Goal: Task Accomplishment & Management: Manage account settings

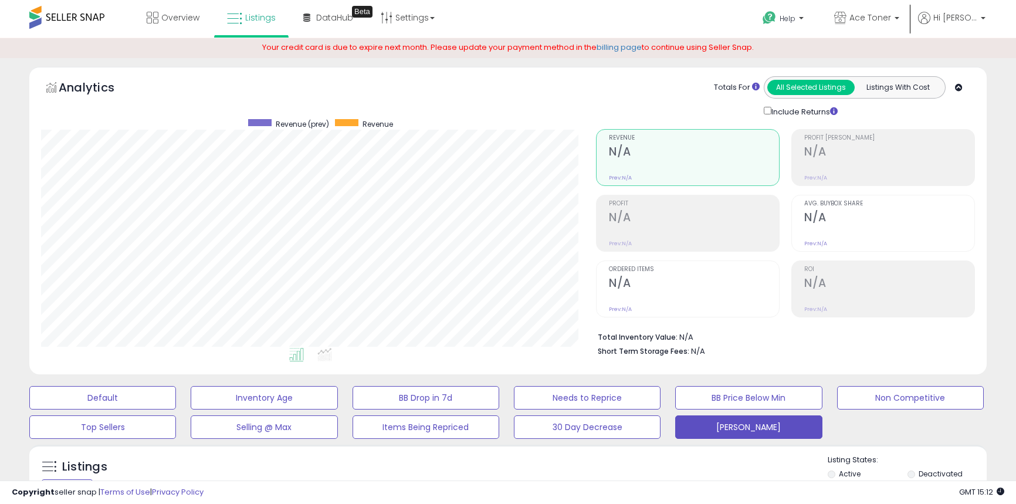
select select "**"
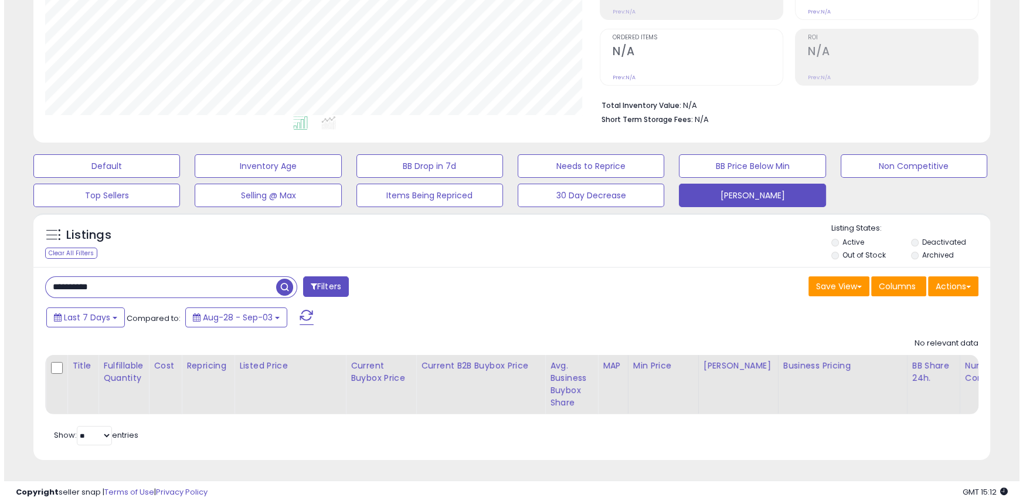
scroll to position [240, 554]
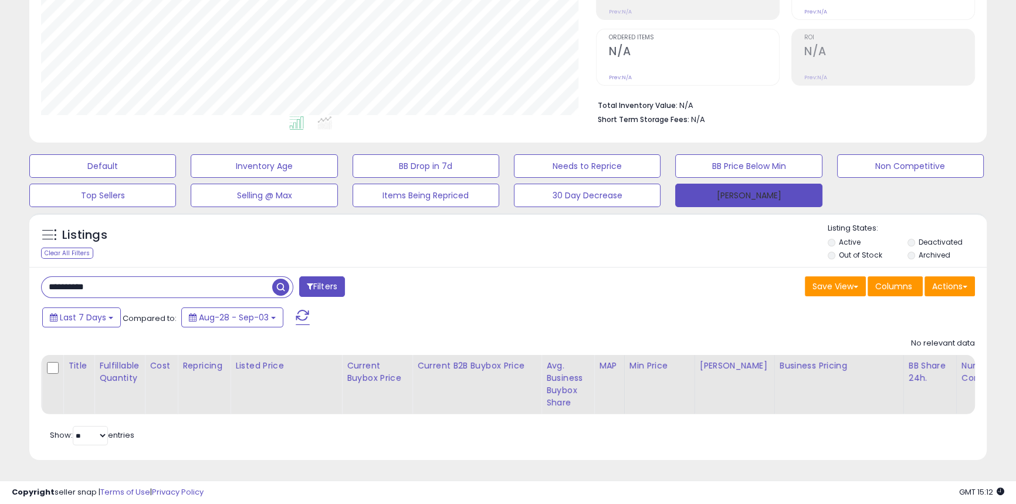
click at [698, 193] on button "[PERSON_NAME]" at bounding box center [748, 195] width 147 height 23
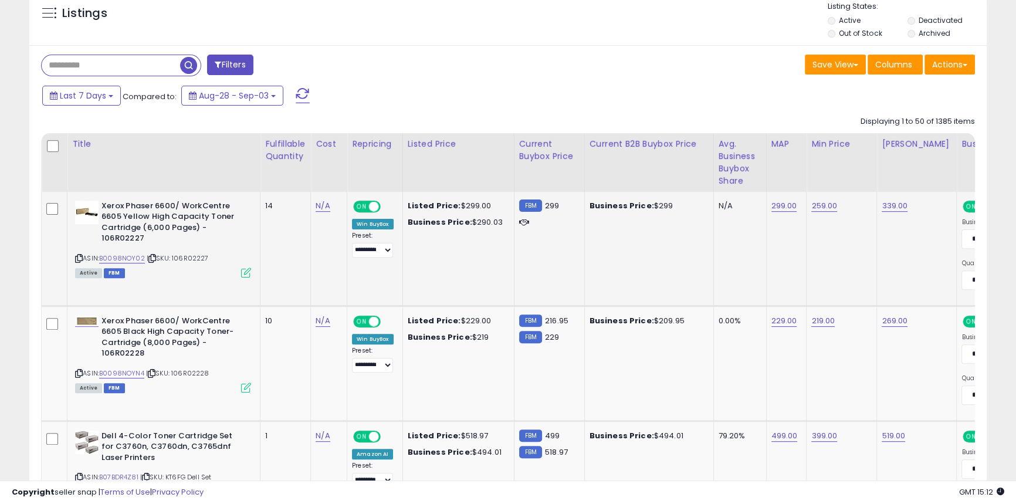
scroll to position [455, 0]
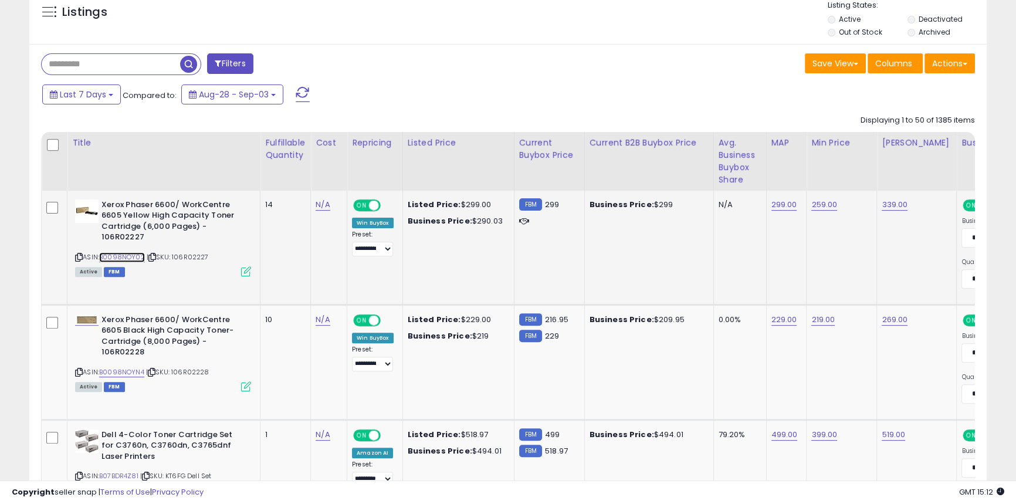
click at [128, 259] on link "B0098NOY02" at bounding box center [122, 257] width 46 height 10
click at [131, 372] on link "B0098NOYN4" at bounding box center [121, 372] width 45 height 10
click at [781, 321] on link "229.00" at bounding box center [784, 320] width 26 height 12
click at [710, 287] on input "******" at bounding box center [748, 291] width 104 height 20
type input "******"
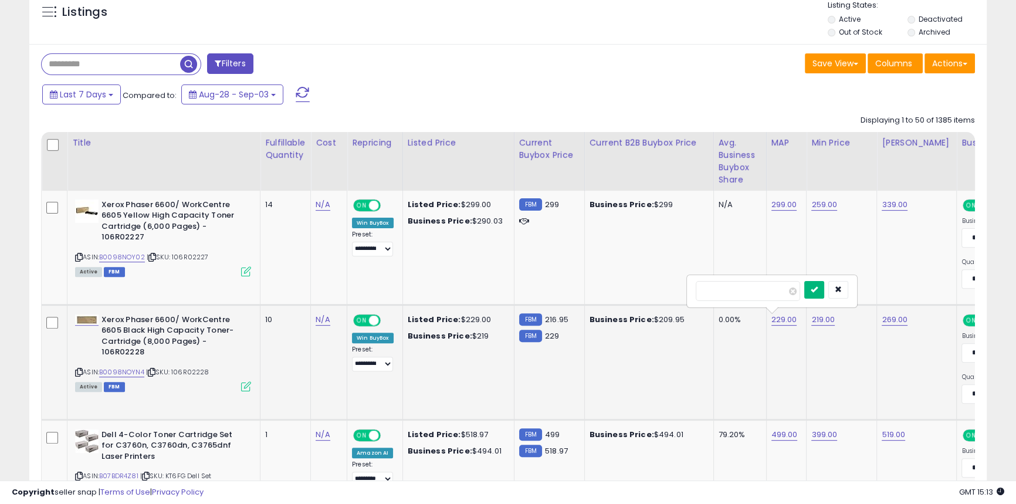
click at [824, 293] on button "submit" at bounding box center [814, 290] width 20 height 18
click at [821, 323] on link "219.00" at bounding box center [822, 320] width 23 height 12
click at [749, 291] on input "******" at bounding box center [787, 291] width 104 height 20
type input "******"
click at [857, 290] on icon "submit" at bounding box center [853, 289] width 7 height 7
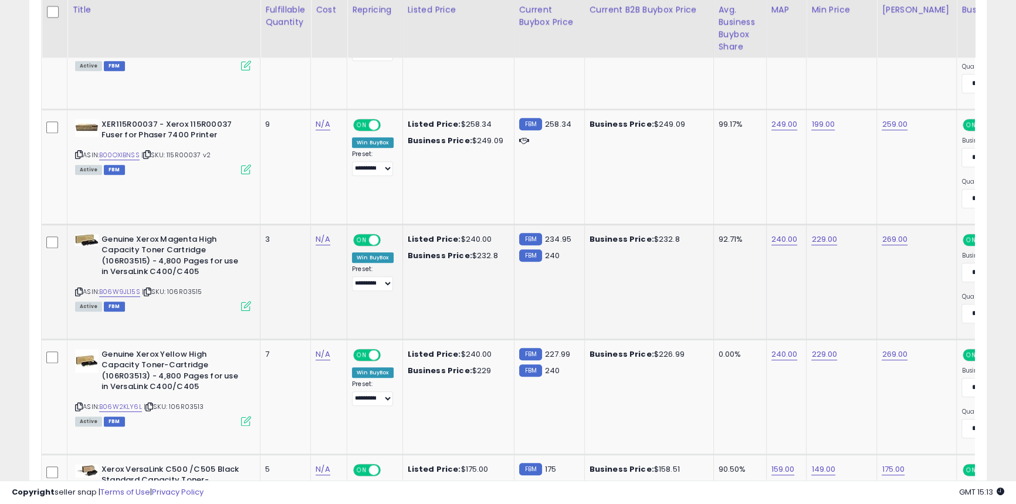
scroll to position [880, 0]
click at [128, 298] on div "ASIN: B06W9JL15S | SKU: 106R03515 Active FBM" at bounding box center [163, 271] width 176 height 76
click at [128, 293] on link "B06W9JL15S" at bounding box center [119, 291] width 41 height 10
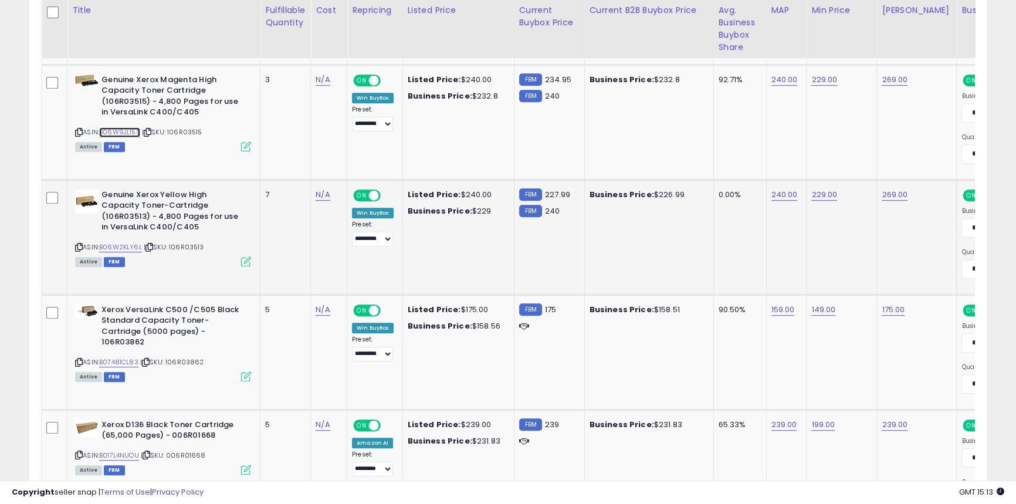
scroll to position [1040, 0]
click at [118, 249] on link "B06W2KLY6L" at bounding box center [120, 247] width 43 height 10
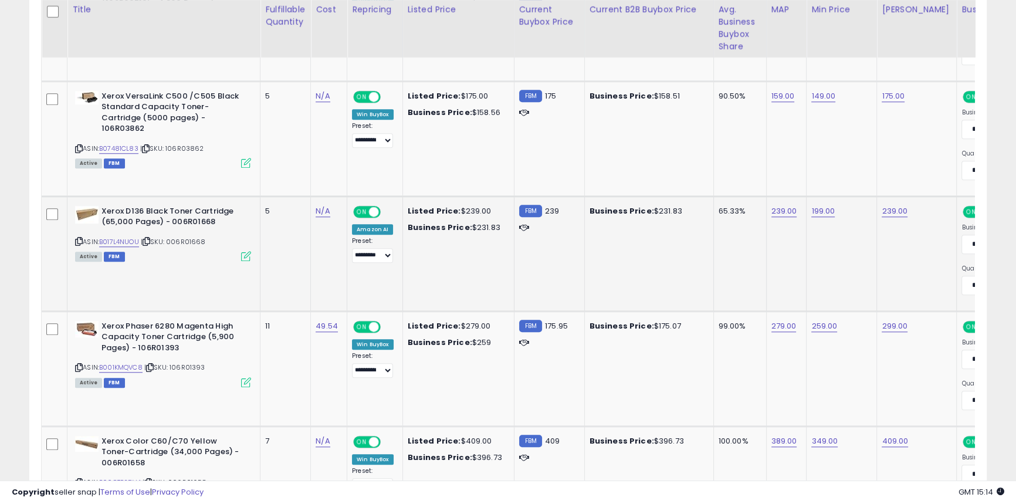
scroll to position [1253, 0]
click at [124, 246] on link "B017L4NUOU" at bounding box center [119, 241] width 40 height 10
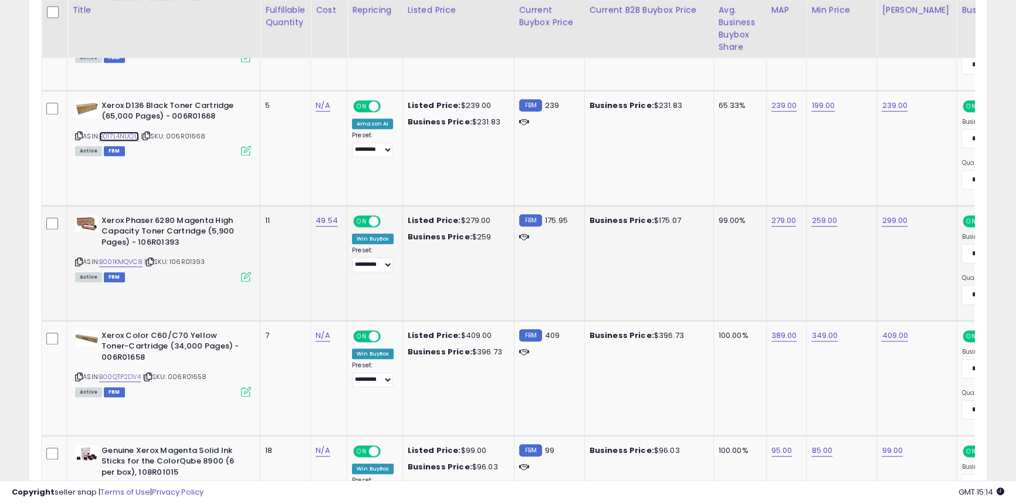
scroll to position [1359, 0]
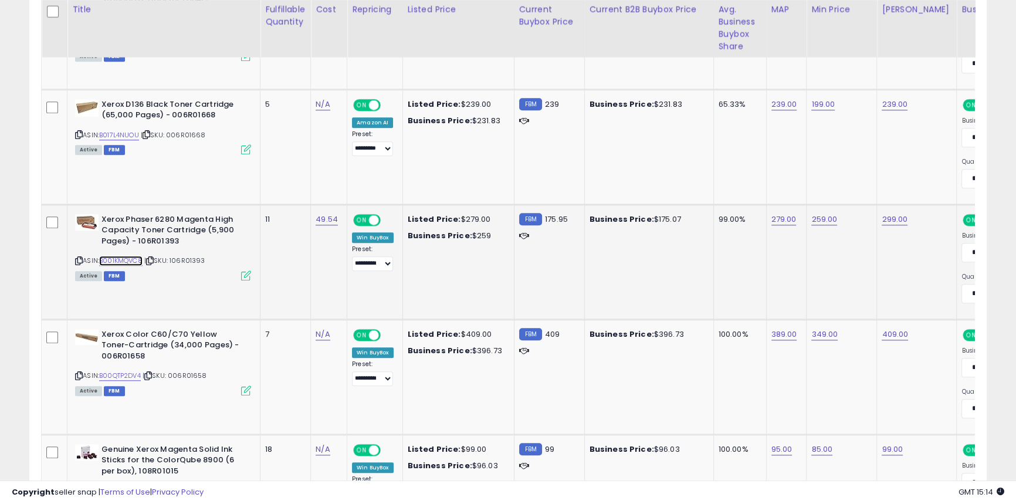
click at [126, 260] on link "B001KMQVC8" at bounding box center [120, 261] width 43 height 10
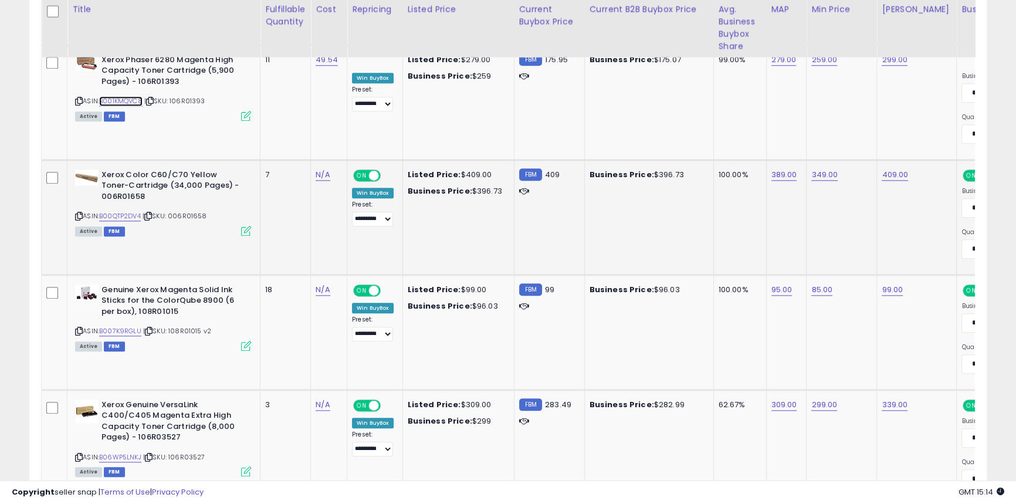
scroll to position [1519, 0]
click at [129, 216] on link "B00QTP2DV4" at bounding box center [120, 216] width 42 height 10
click at [136, 331] on link "B007K9RGLU" at bounding box center [120, 331] width 42 height 10
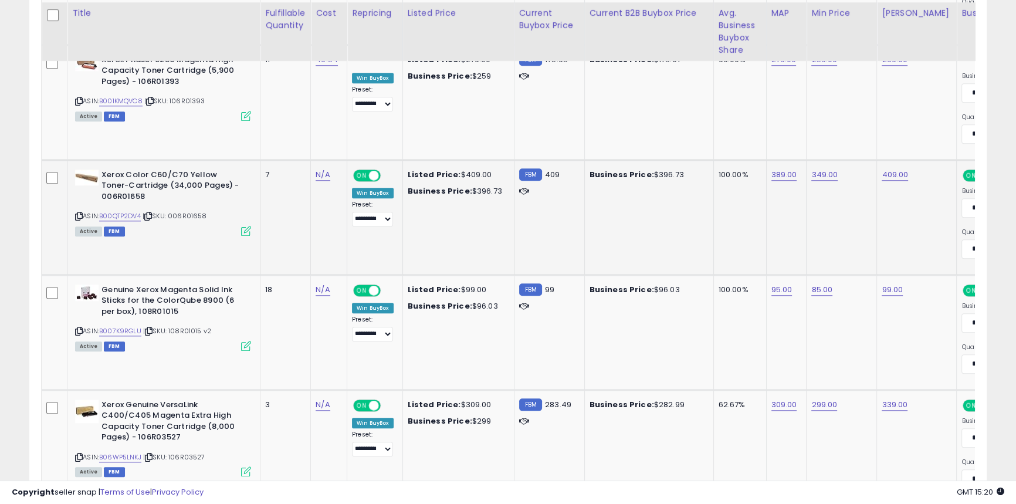
scroll to position [1679, 0]
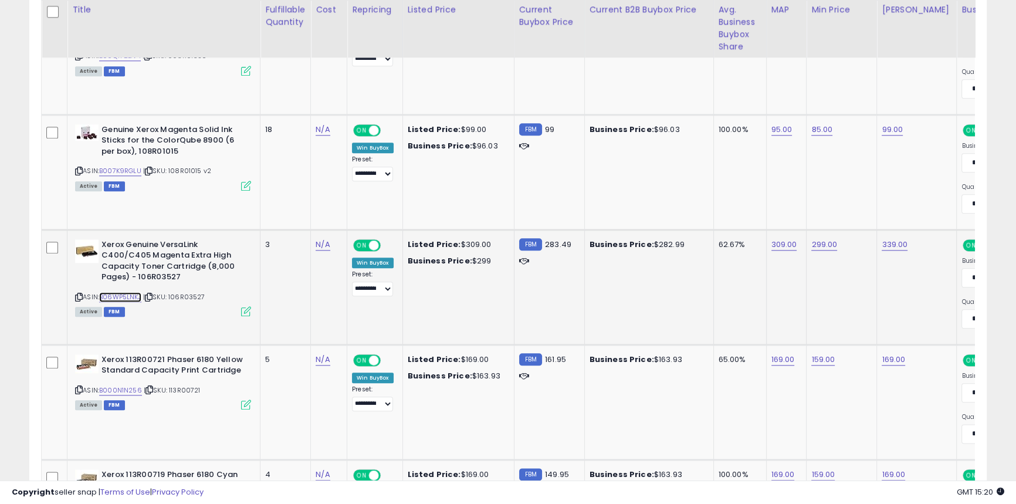
click at [126, 297] on link "B06WP5LNKJ" at bounding box center [120, 297] width 42 height 10
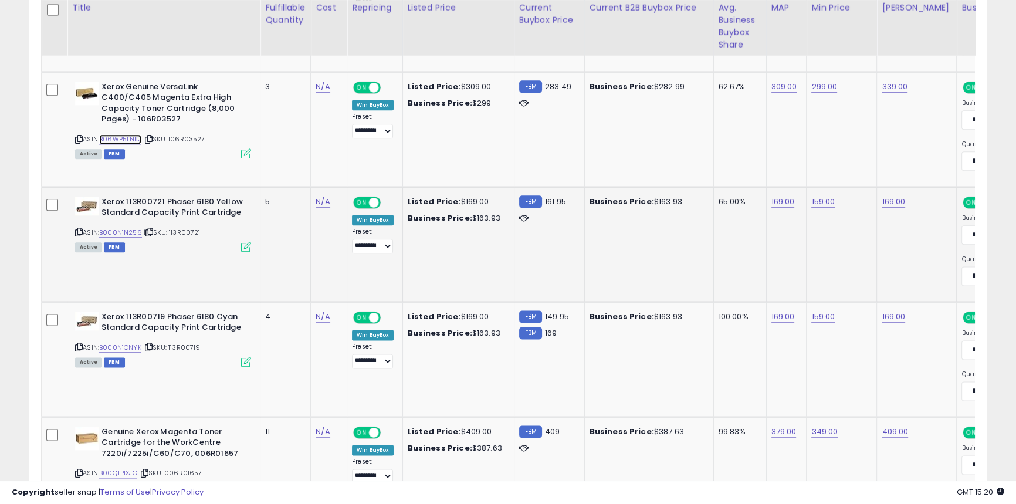
scroll to position [1839, 0]
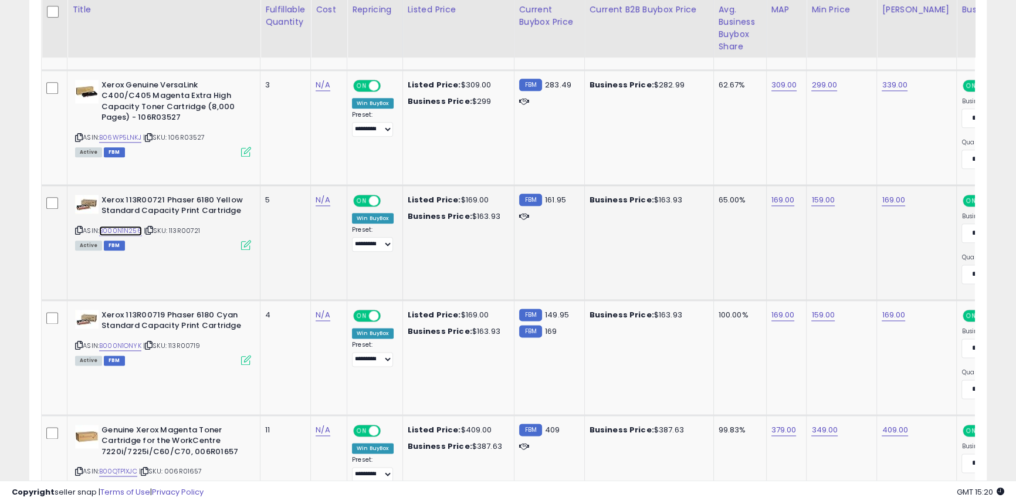
click at [128, 229] on link "B000N1N256" at bounding box center [120, 231] width 43 height 10
click at [818, 201] on link "159.00" at bounding box center [822, 200] width 23 height 12
click at [748, 168] on input "******" at bounding box center [787, 170] width 104 height 20
type input "******"
click at [863, 167] on button "submit" at bounding box center [853, 169] width 20 height 18
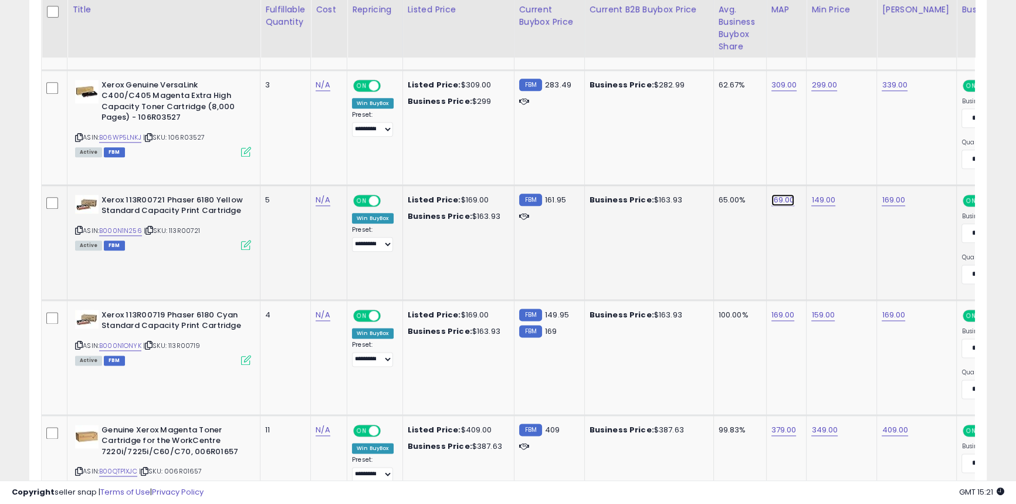
click at [782, 199] on link "169.00" at bounding box center [782, 200] width 23 height 12
click at [707, 168] on input "******" at bounding box center [747, 170] width 104 height 20
type input "******"
click at [823, 169] on button "submit" at bounding box center [813, 169] width 20 height 18
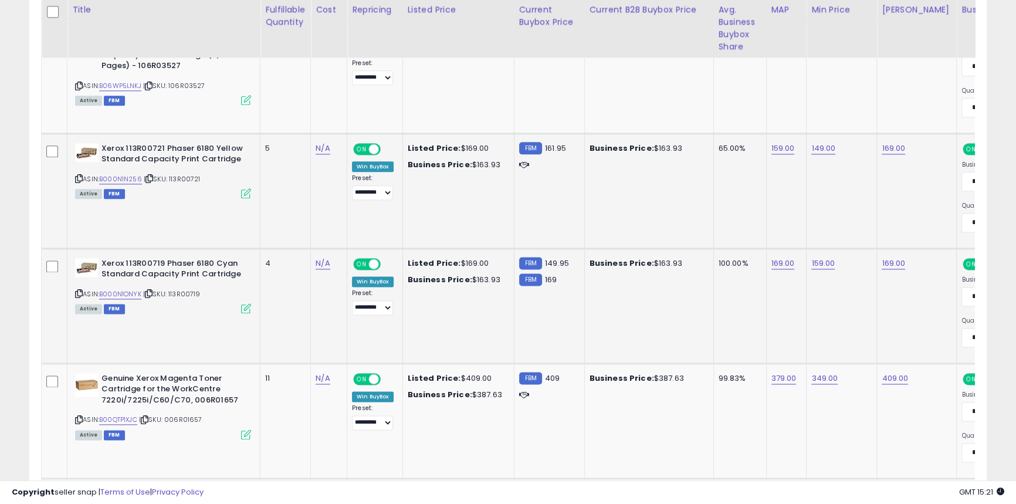
scroll to position [1891, 0]
click at [175, 179] on span "| SKU: 113R00721" at bounding box center [172, 178] width 57 height 9
click at [80, 177] on icon at bounding box center [79, 178] width 8 height 6
click at [128, 297] on div "ASIN: B000N1ONYK | SKU: 113R00719 Active FBM" at bounding box center [163, 284] width 176 height 55
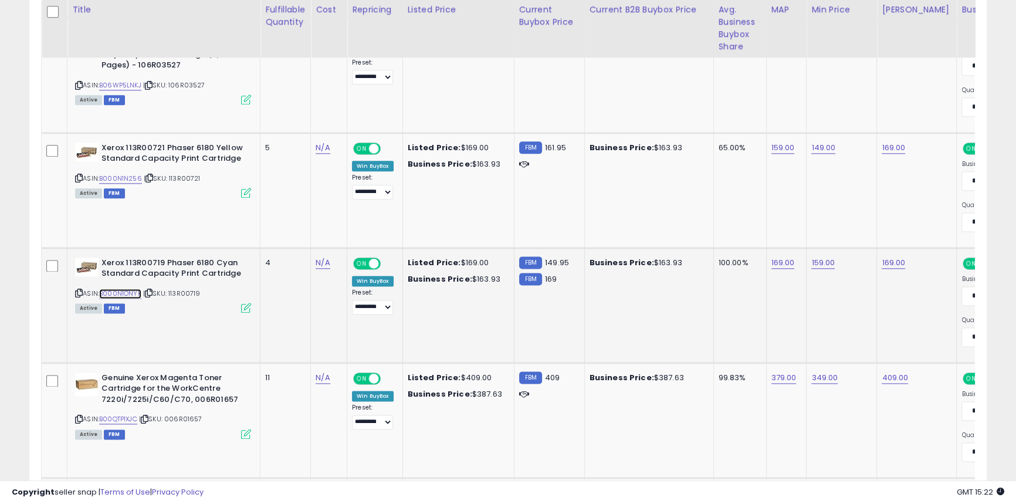
click at [127, 291] on link "B000N1ONYK" at bounding box center [120, 294] width 42 height 10
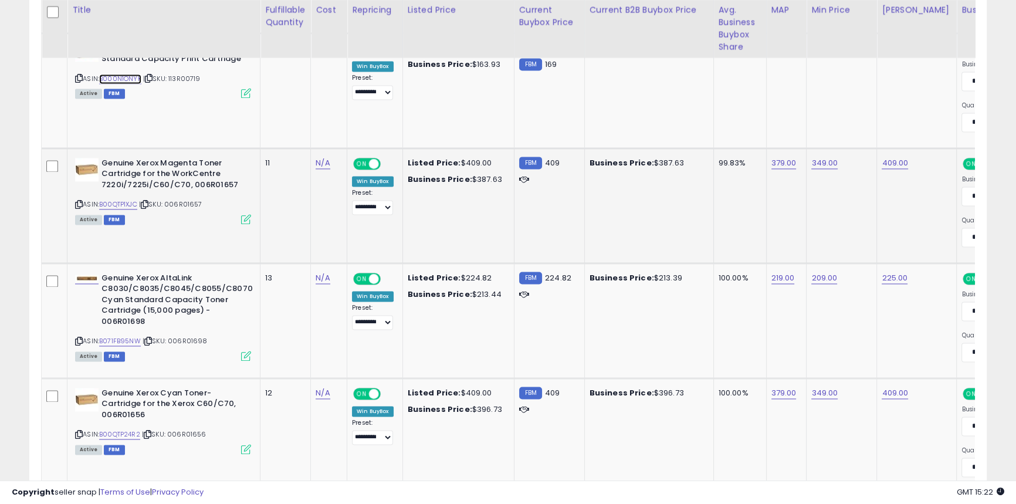
scroll to position [2106, 0]
click at [123, 205] on link "B00QTP1XJC" at bounding box center [118, 204] width 38 height 10
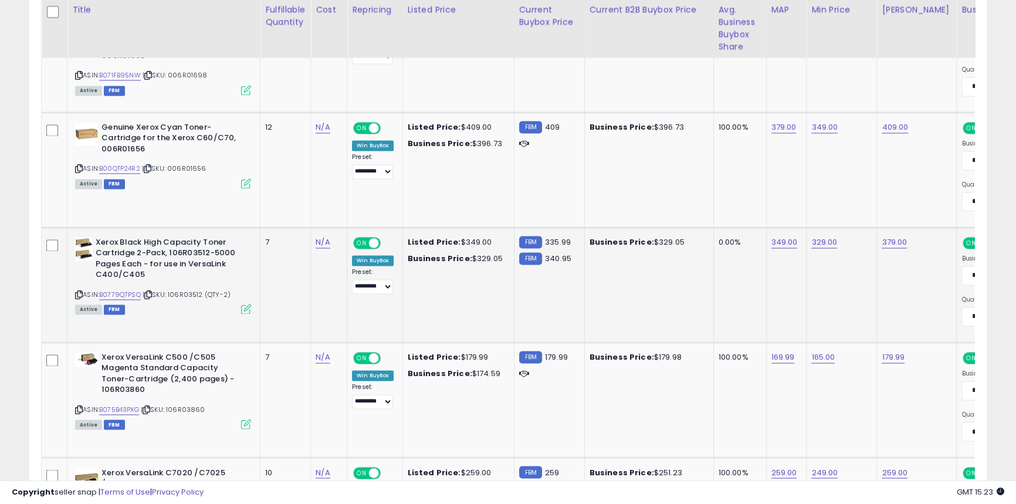
scroll to position [2372, 0]
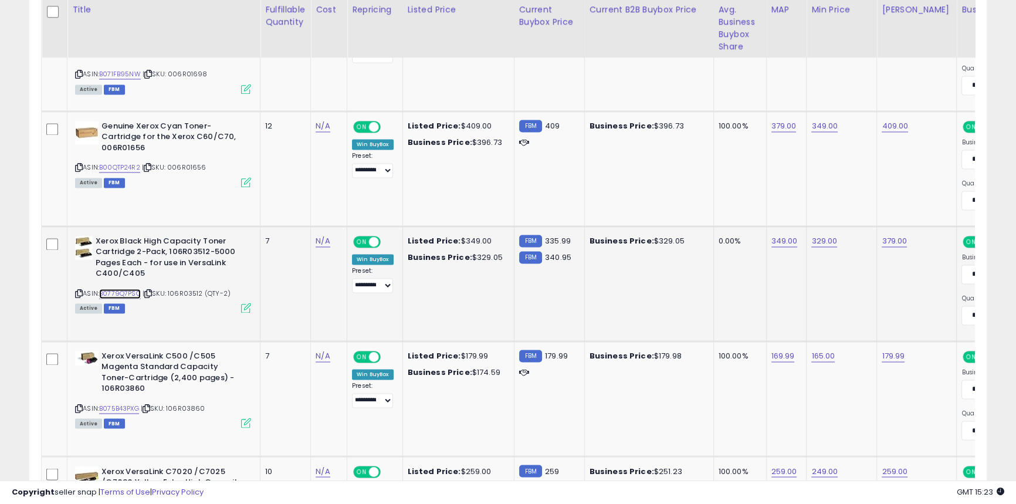
click at [137, 294] on link "B0779Q7PSQ" at bounding box center [120, 294] width 42 height 10
click at [781, 238] on link "349.00" at bounding box center [784, 241] width 26 height 12
click at [708, 208] on input "******" at bounding box center [748, 210] width 104 height 20
type input "******"
click at [818, 211] on icon "submit" at bounding box center [814, 208] width 7 height 7
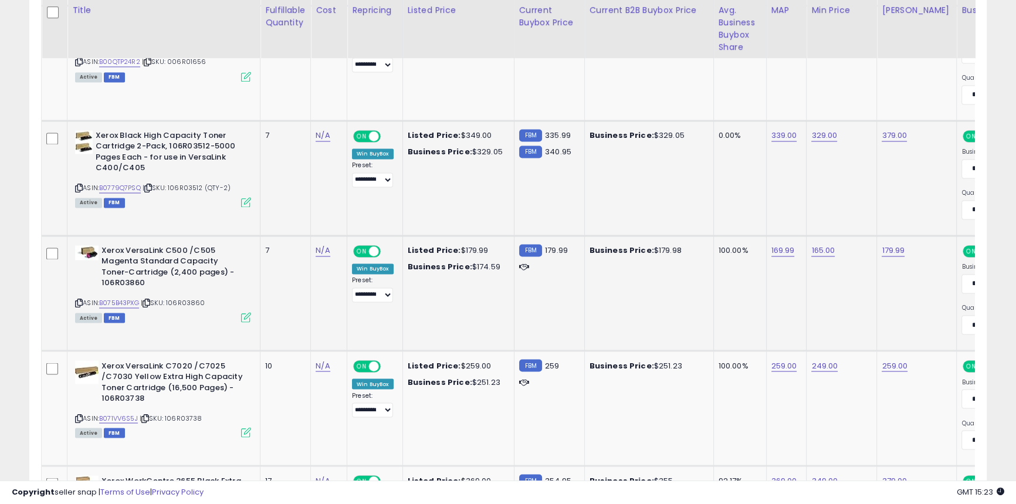
scroll to position [2479, 0]
click at [134, 297] on link "B075B43PXG" at bounding box center [119, 302] width 40 height 10
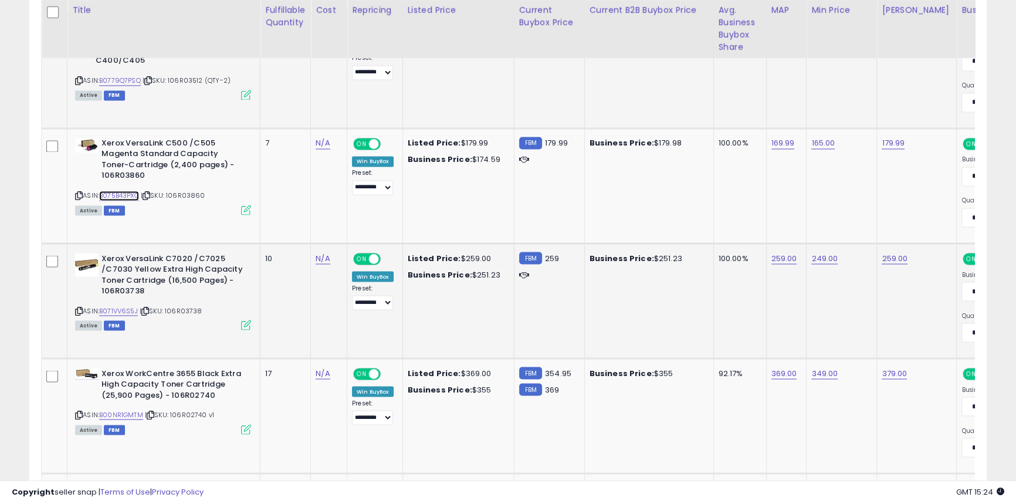
scroll to position [2586, 0]
click at [137, 307] on link "B071VV6S5J" at bounding box center [118, 310] width 39 height 10
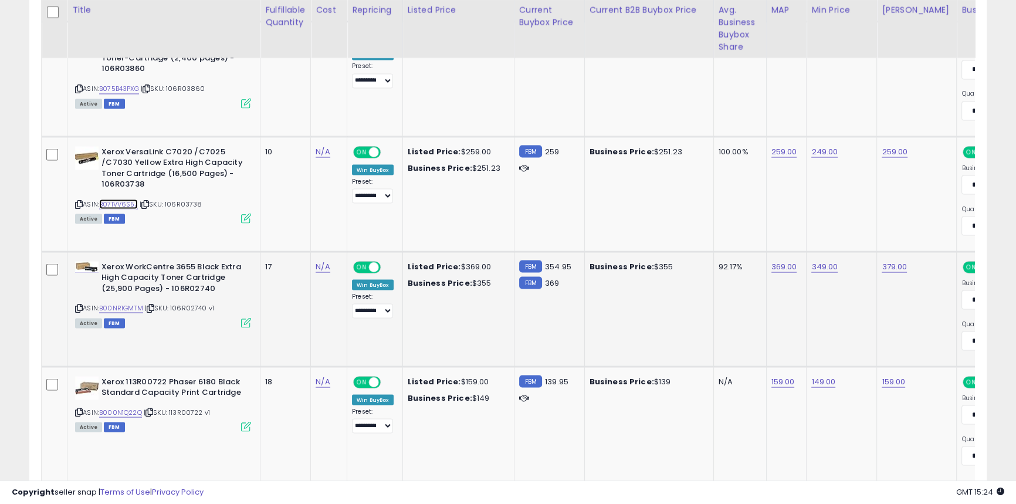
scroll to position [2692, 0]
click at [137, 306] on link "B00NR1GMTM" at bounding box center [121, 308] width 44 height 10
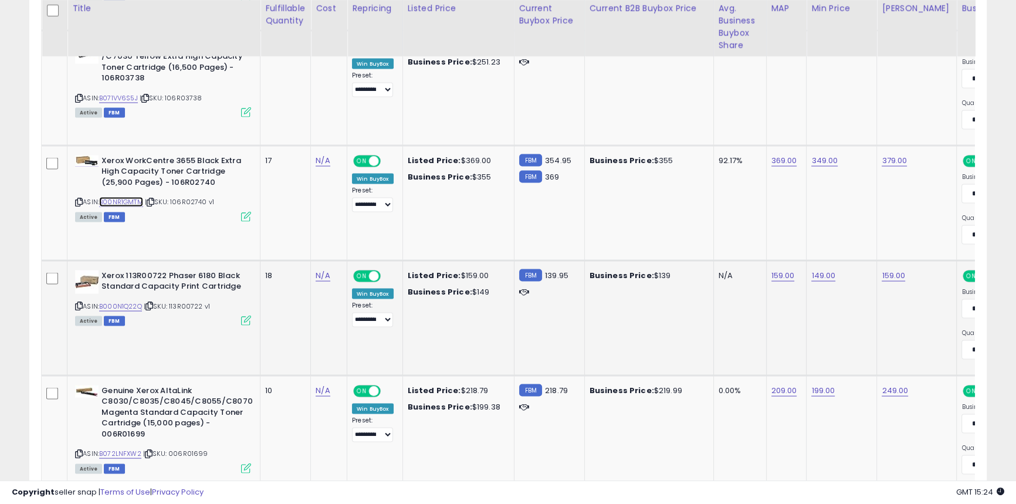
scroll to position [2798, 0]
click at [126, 304] on link "B000N1Q22Q" at bounding box center [120, 306] width 43 height 10
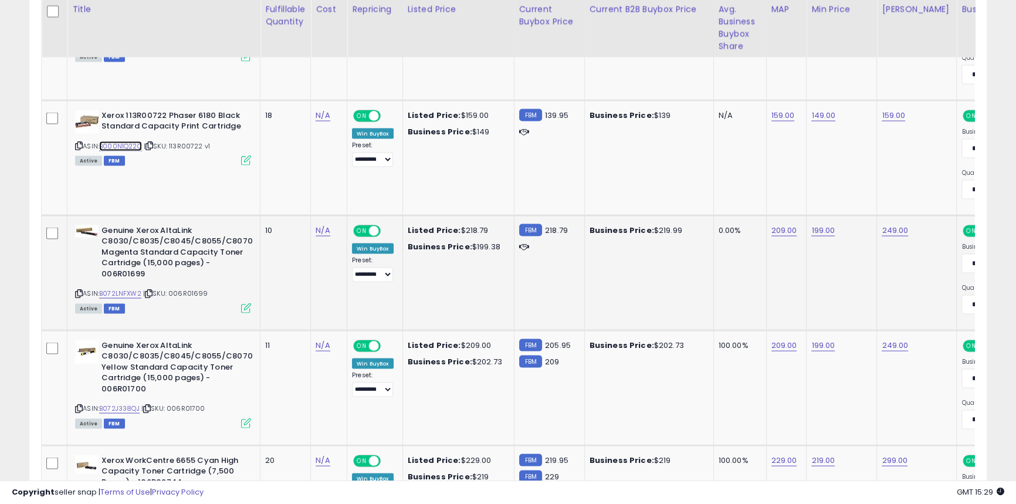
scroll to position [2958, 0]
click at [127, 290] on link "B072LNFXW2" at bounding box center [120, 293] width 42 height 10
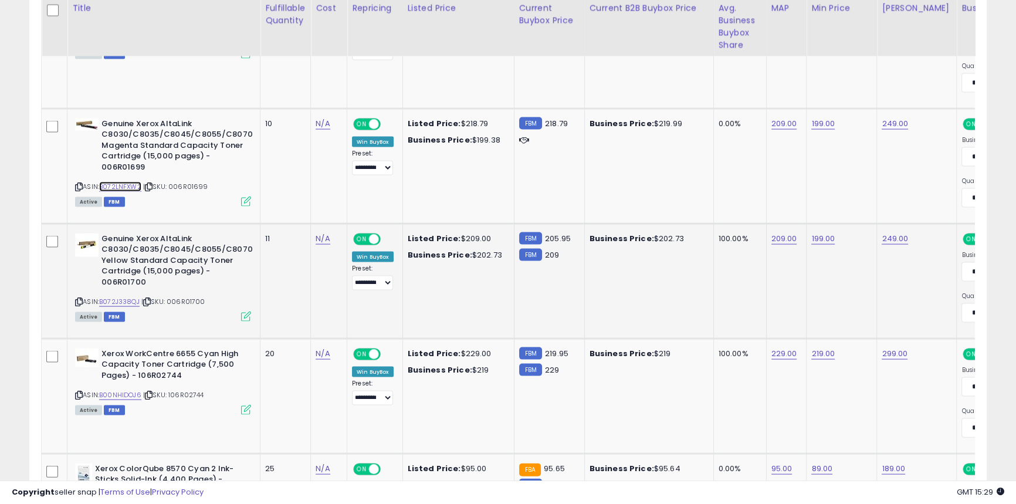
scroll to position [3065, 0]
click at [129, 300] on link "B072J338QJ" at bounding box center [119, 301] width 40 height 10
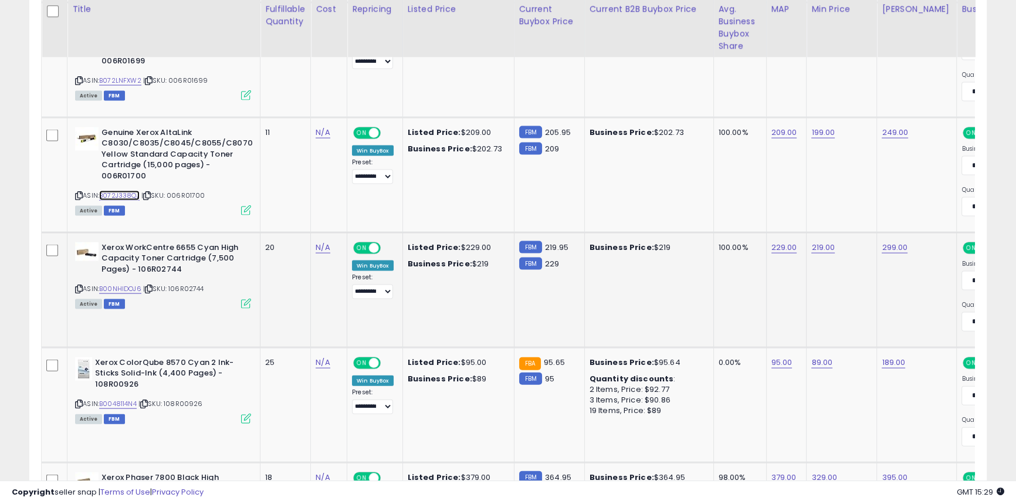
scroll to position [3171, 0]
click at [128, 284] on link "B00NHIDOJ6" at bounding box center [120, 288] width 42 height 10
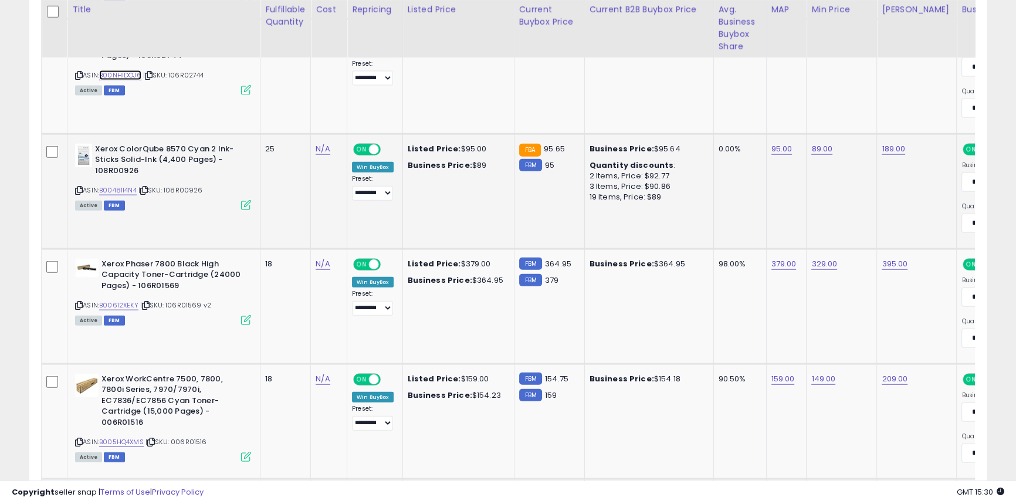
scroll to position [3384, 0]
click at [128, 176] on div "ASIN: B0048114N4 | SKU: 108R00926 Active FBM" at bounding box center [163, 176] width 176 height 65
click at [128, 188] on link "B0048114N4" at bounding box center [118, 190] width 38 height 10
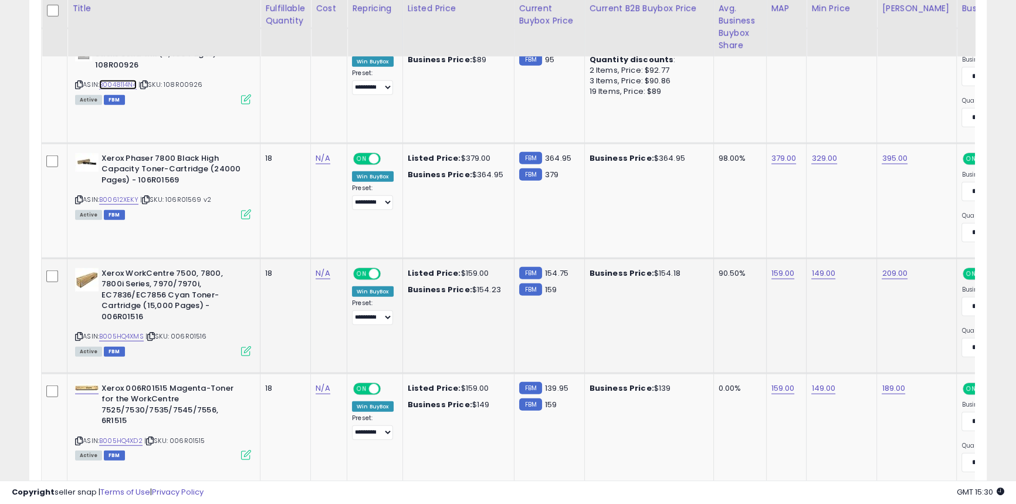
scroll to position [3490, 0]
click at [134, 195] on link "B00612XEKY" at bounding box center [118, 199] width 39 height 10
click at [134, 331] on link "B005HQ4XMS" at bounding box center [121, 336] width 45 height 10
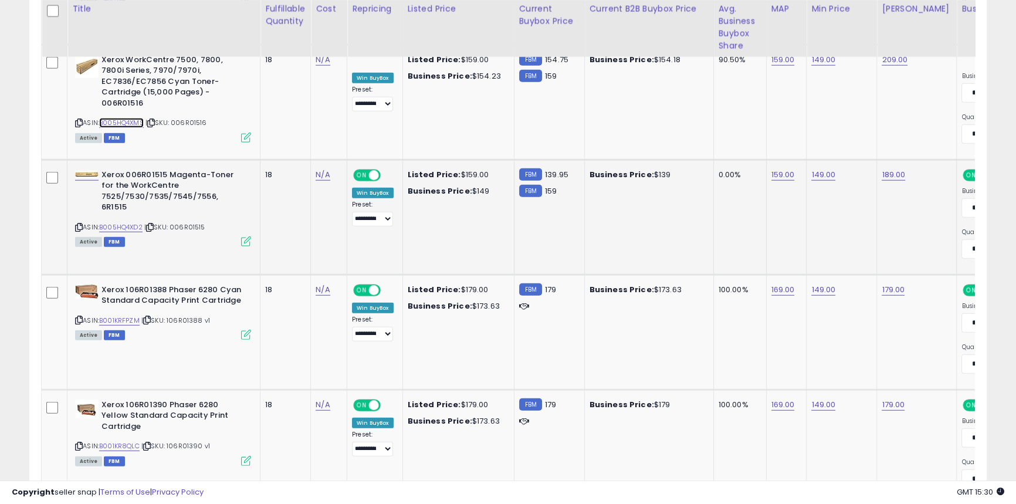
scroll to position [3704, 0]
click at [123, 222] on link "B005HQ4XD2" at bounding box center [120, 227] width 43 height 10
click at [130, 317] on link "B001KRFPZM" at bounding box center [119, 320] width 40 height 10
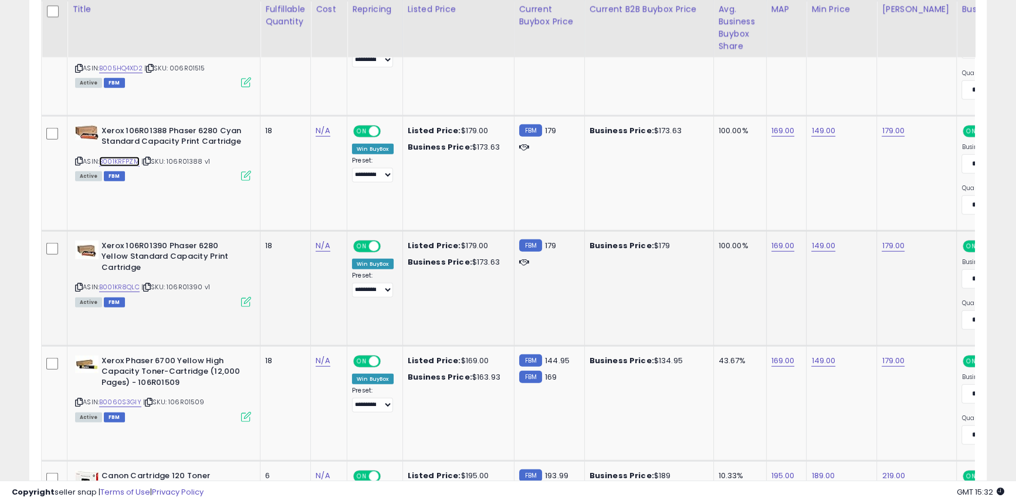
scroll to position [3863, 0]
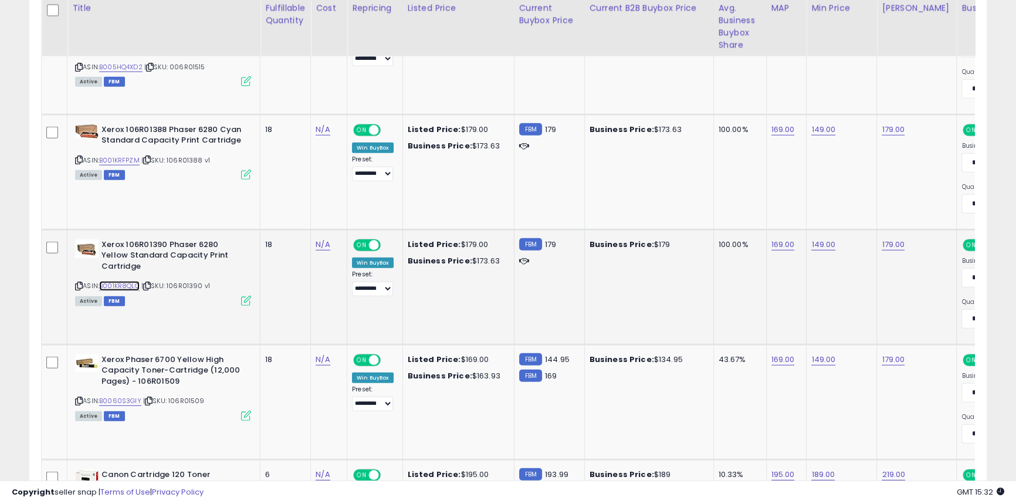
click at [123, 283] on link "B001KR8QLC" at bounding box center [119, 286] width 40 height 10
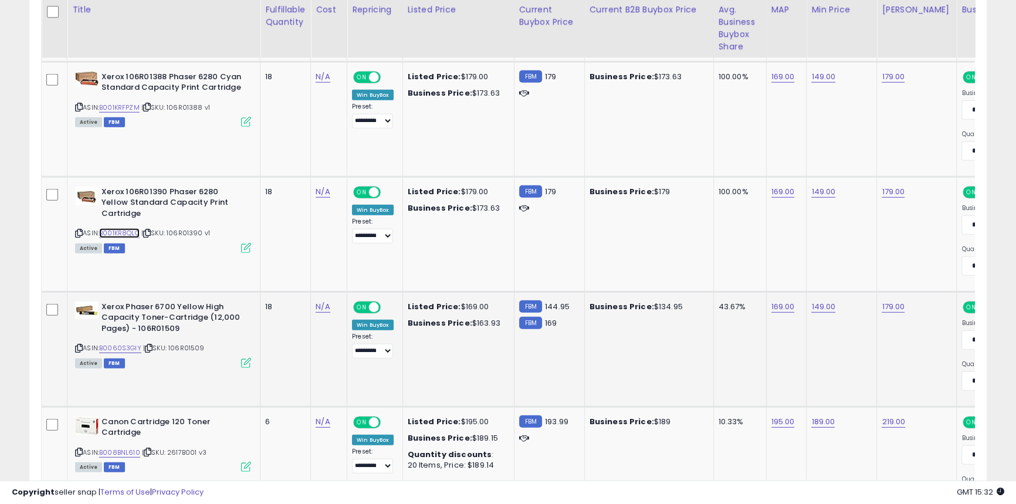
scroll to position [3917, 0]
click at [131, 346] on link "B0060S3GIY" at bounding box center [120, 348] width 42 height 10
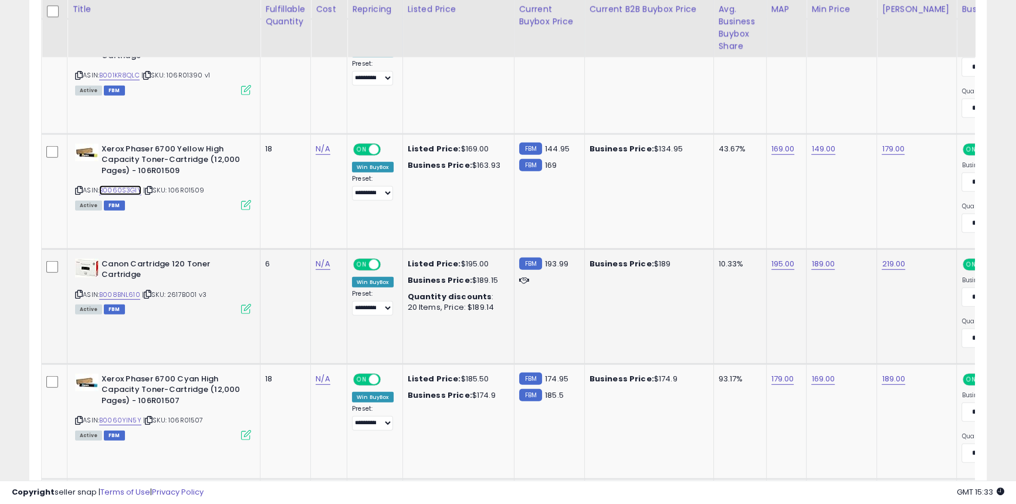
scroll to position [4075, 0]
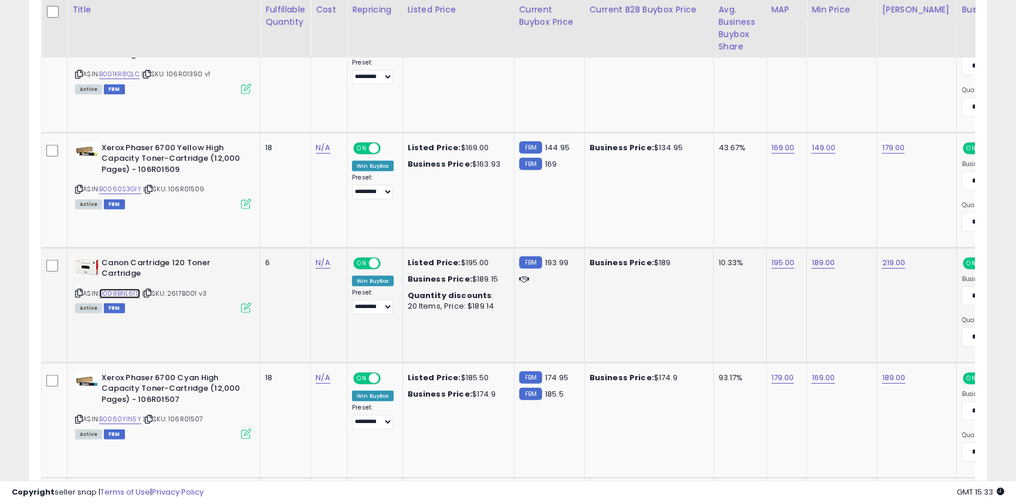
click at [130, 289] on link "B008BNL610" at bounding box center [119, 294] width 41 height 10
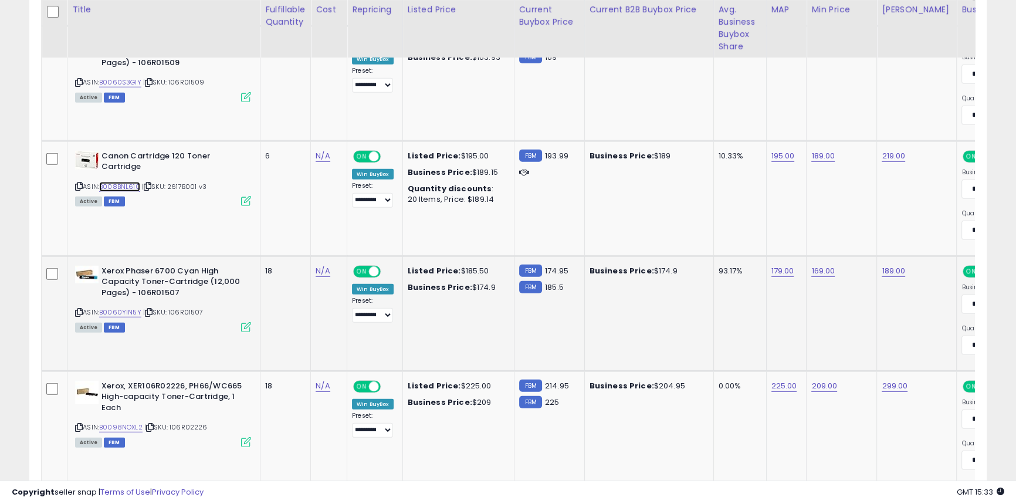
scroll to position [4182, 0]
click at [124, 307] on link "B0060YIN5Y" at bounding box center [120, 312] width 42 height 10
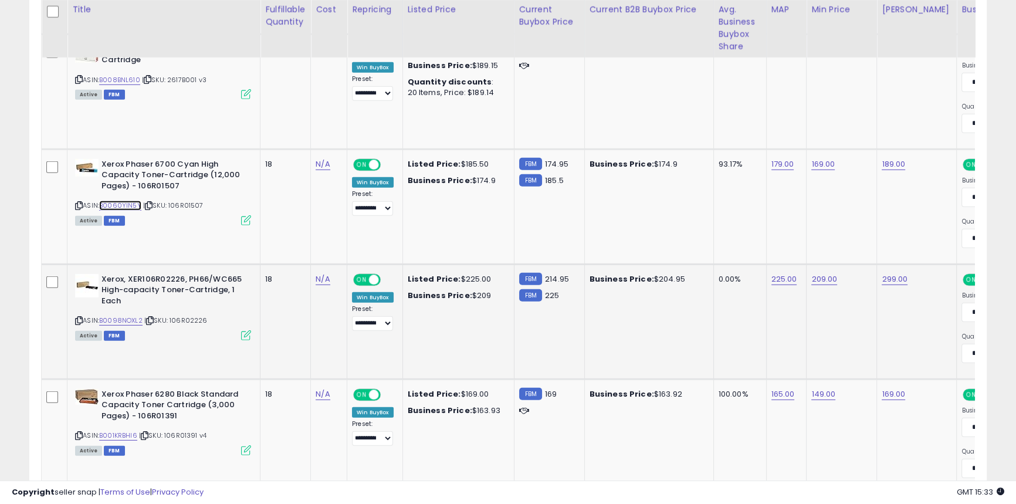
scroll to position [4289, 0]
click at [128, 315] on link "B0098NOXL2" at bounding box center [120, 320] width 43 height 10
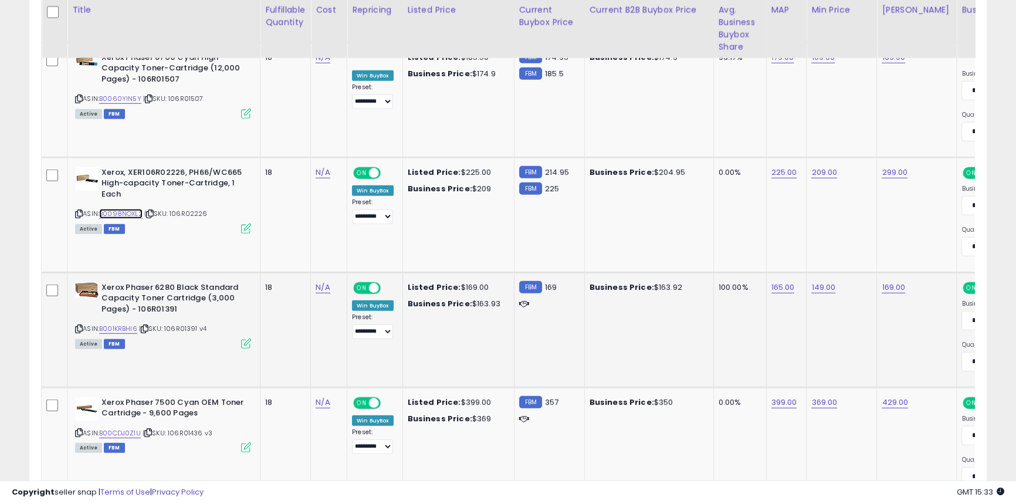
scroll to position [4396, 0]
click at [125, 328] on link "B001KRBHI6" at bounding box center [118, 328] width 38 height 10
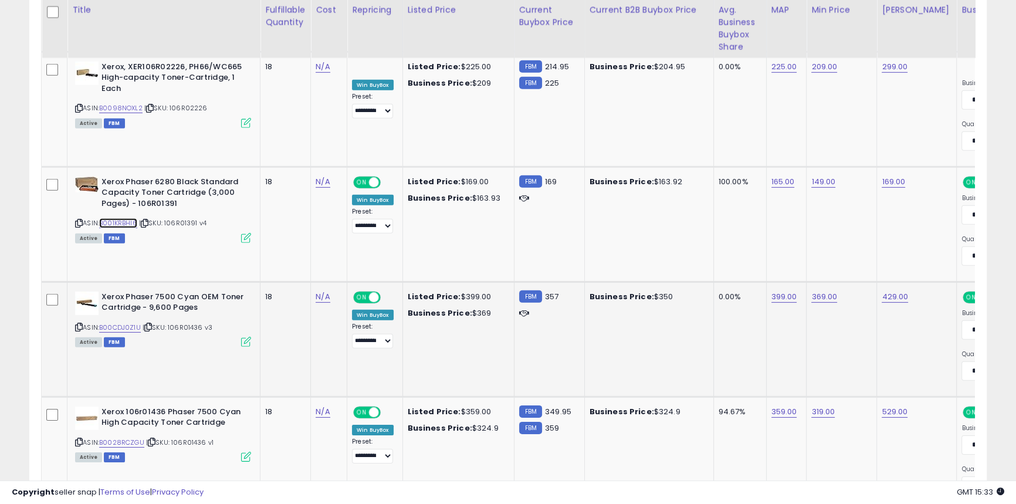
scroll to position [4502, 0]
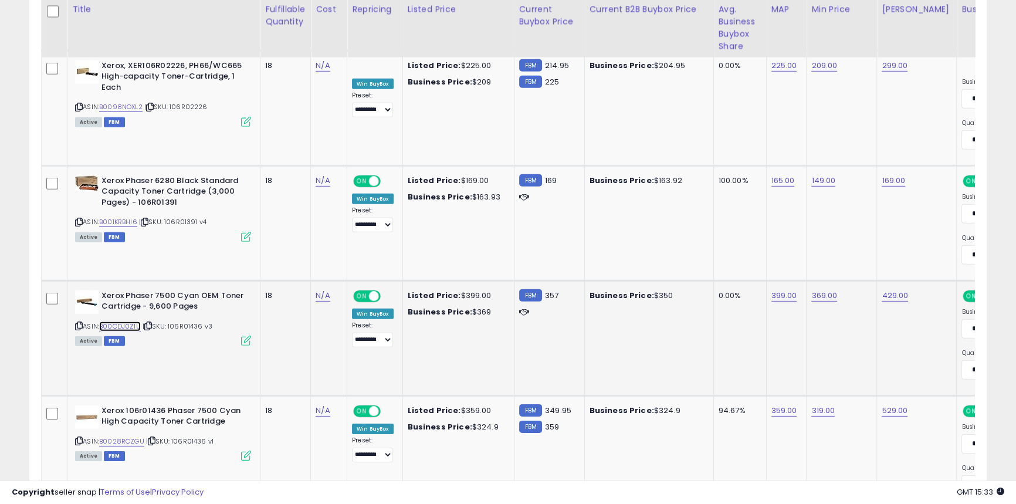
click at [128, 321] on link "B00CDJ0Z1U" at bounding box center [120, 326] width 42 height 10
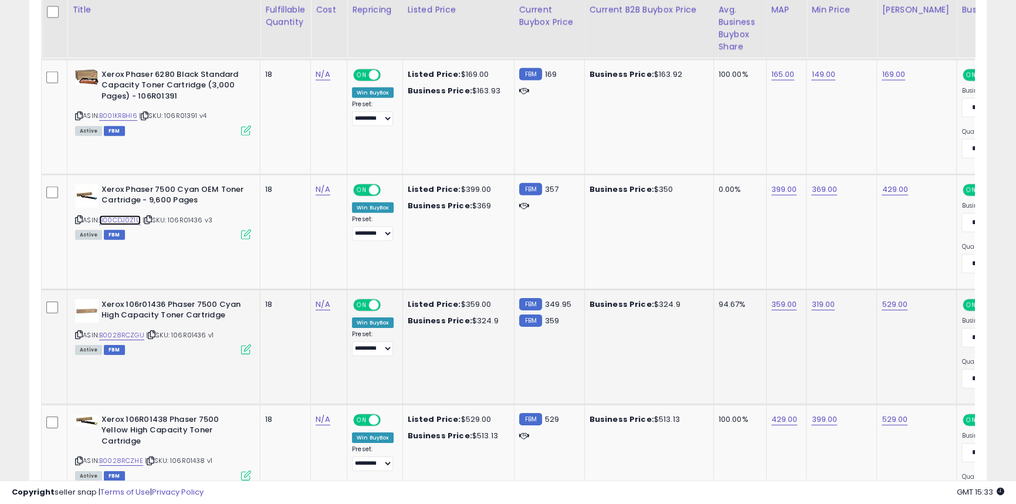
scroll to position [4609, 0]
click at [123, 331] on link "B0028RCZGU" at bounding box center [121, 335] width 45 height 10
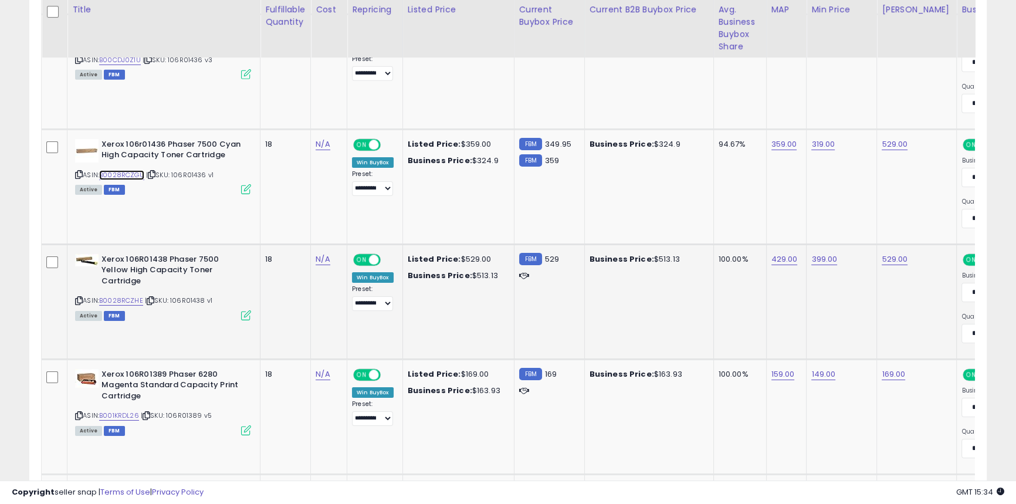
scroll to position [4768, 0]
click at [133, 297] on link "B0028RCZHE" at bounding box center [121, 301] width 44 height 10
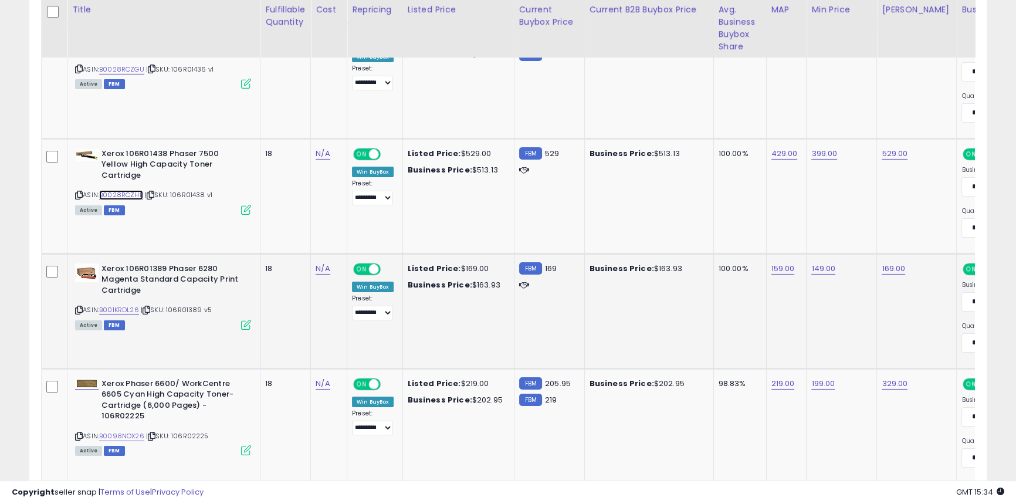
scroll to position [4874, 0]
click at [129, 304] on link "B001KRDL26" at bounding box center [119, 309] width 40 height 10
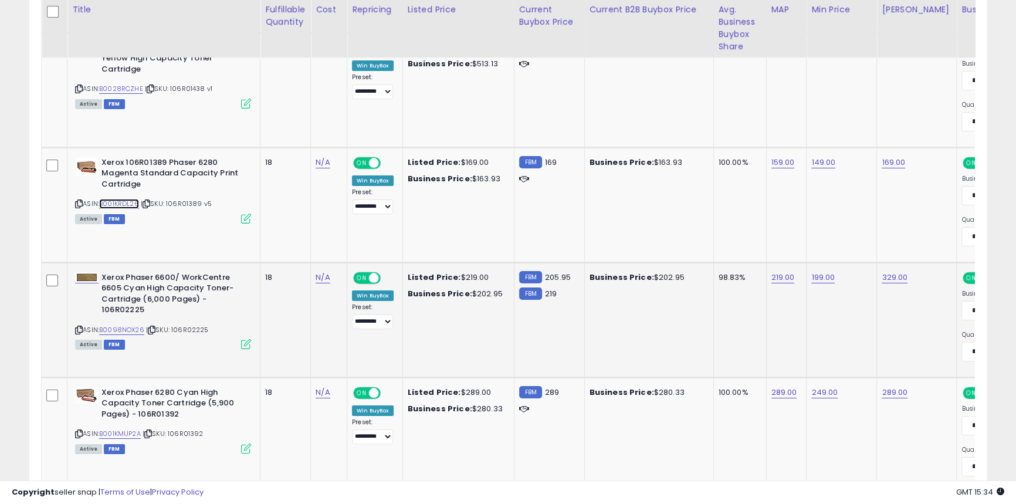
scroll to position [4980, 0]
click at [124, 324] on link "B0098NOX26" at bounding box center [121, 329] width 45 height 10
click at [133, 324] on link "B0098NOX26" at bounding box center [121, 329] width 45 height 10
click at [132, 428] on link "B001KMUP2A" at bounding box center [120, 433] width 42 height 10
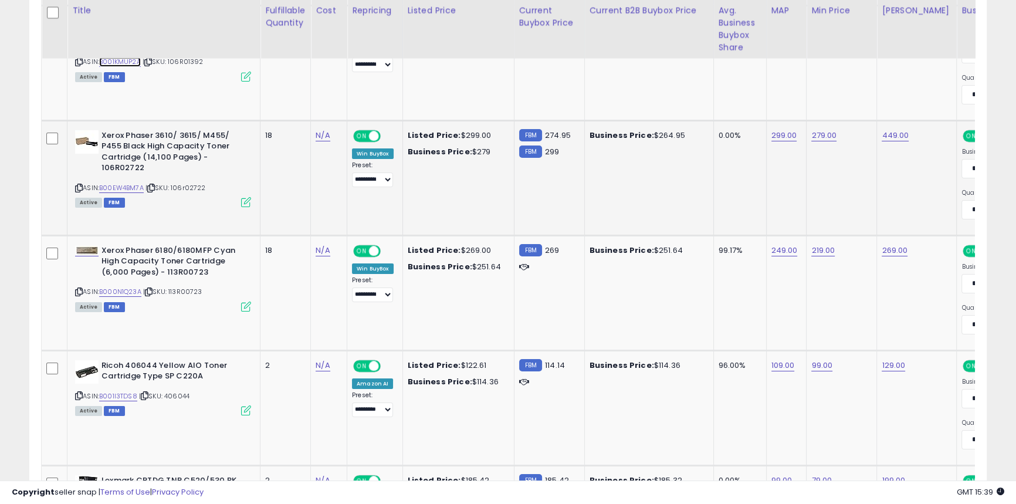
scroll to position [5353, 0]
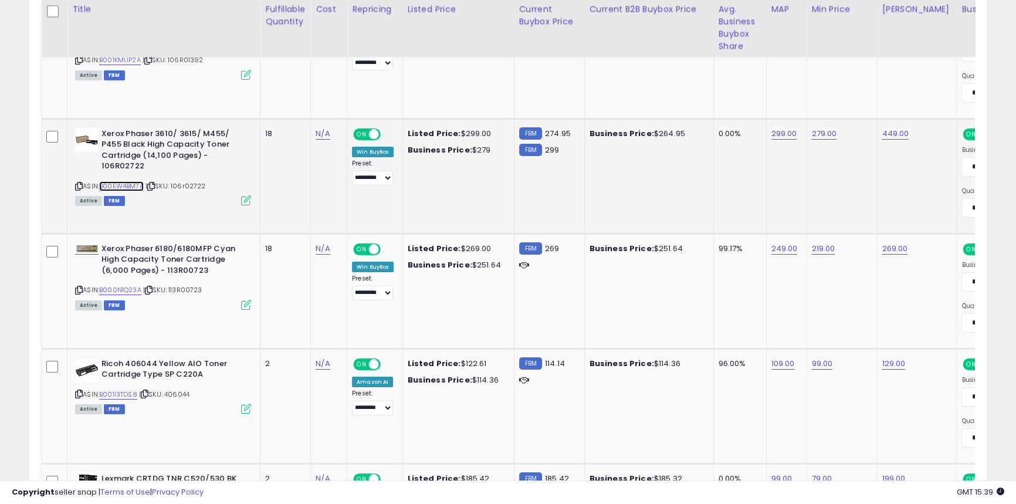
click at [121, 181] on link "B00EW4BM7A" at bounding box center [121, 186] width 45 height 10
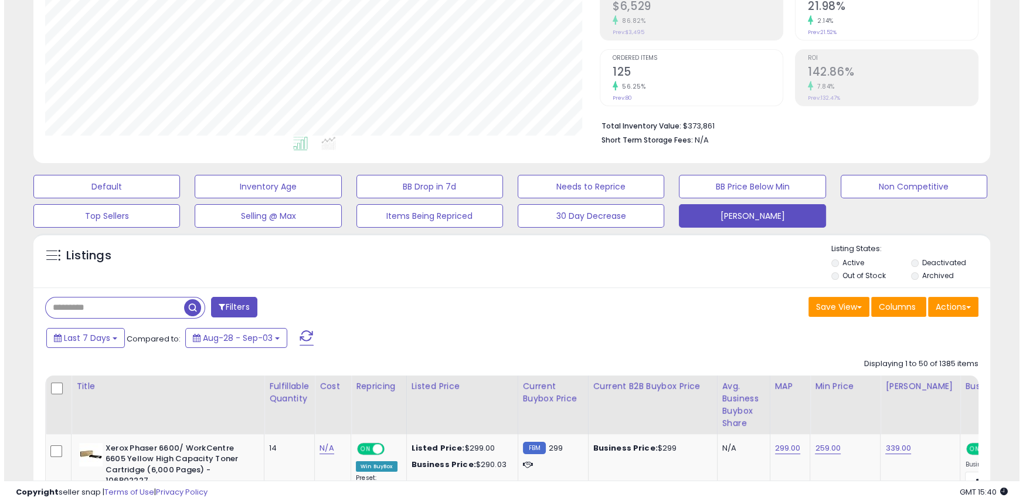
scroll to position [212, 0]
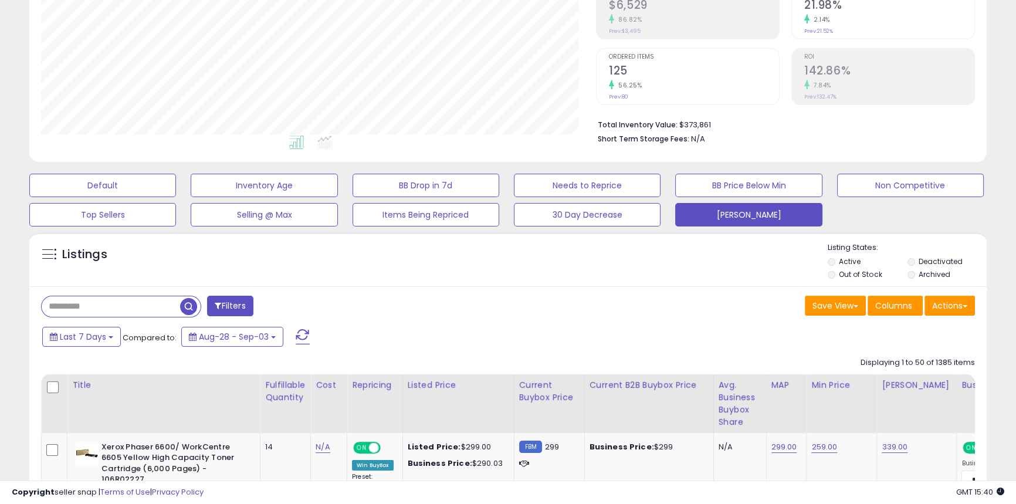
click at [120, 297] on input "text" at bounding box center [111, 306] width 138 height 21
click at [120, 297] on input "text" at bounding box center [157, 306] width 230 height 21
type input "*********"
click at [284, 307] on span "button" at bounding box center [280, 306] width 17 height 17
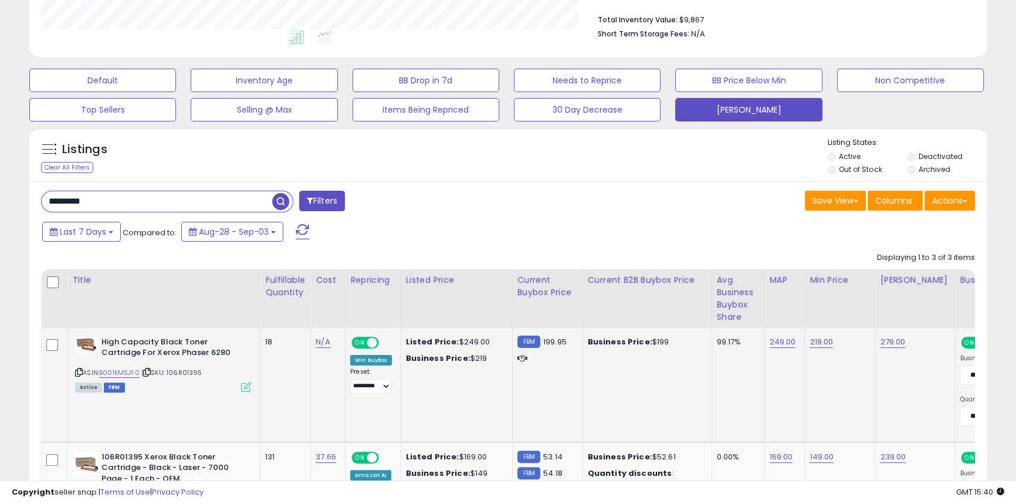
scroll to position [240, 554]
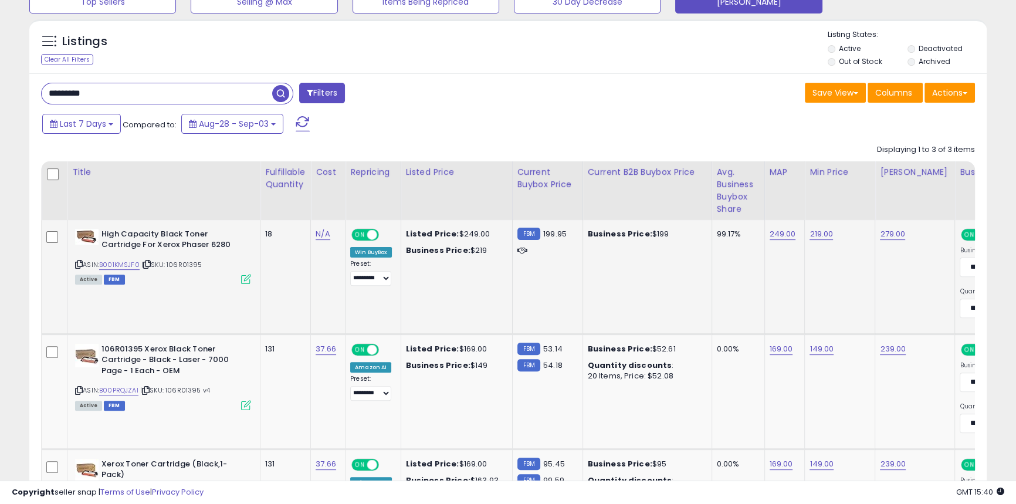
click at [126, 274] on div "ASIN: B001KMSJF0 | SKU: 106R01395 Active FBM" at bounding box center [163, 256] width 176 height 55
click at [126, 261] on link "B001KMSJF0" at bounding box center [119, 264] width 40 height 10
click at [76, 91] on input "*********" at bounding box center [157, 93] width 230 height 21
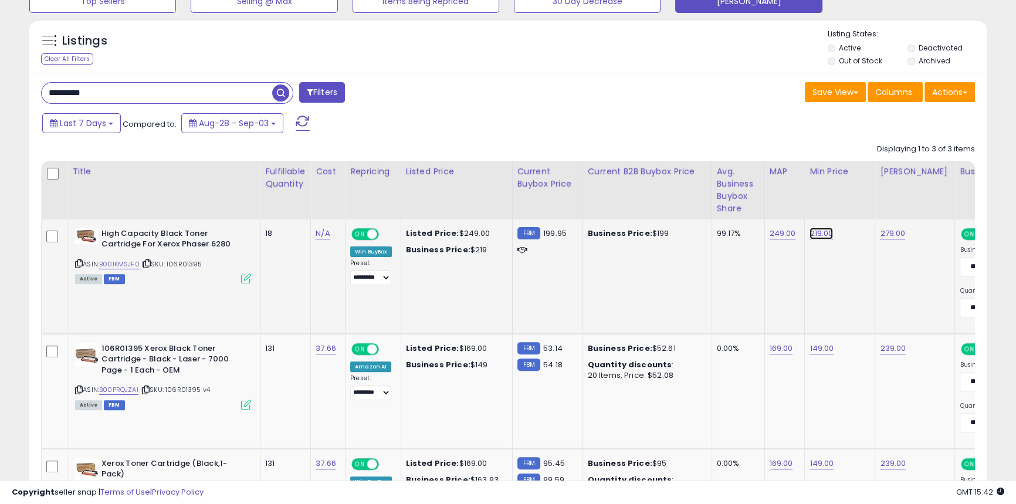
click at [821, 236] on link "219.00" at bounding box center [820, 234] width 23 height 12
click at [755, 206] on input "******" at bounding box center [785, 205] width 104 height 20
type input "***"
click at [862, 209] on button "submit" at bounding box center [852, 204] width 20 height 18
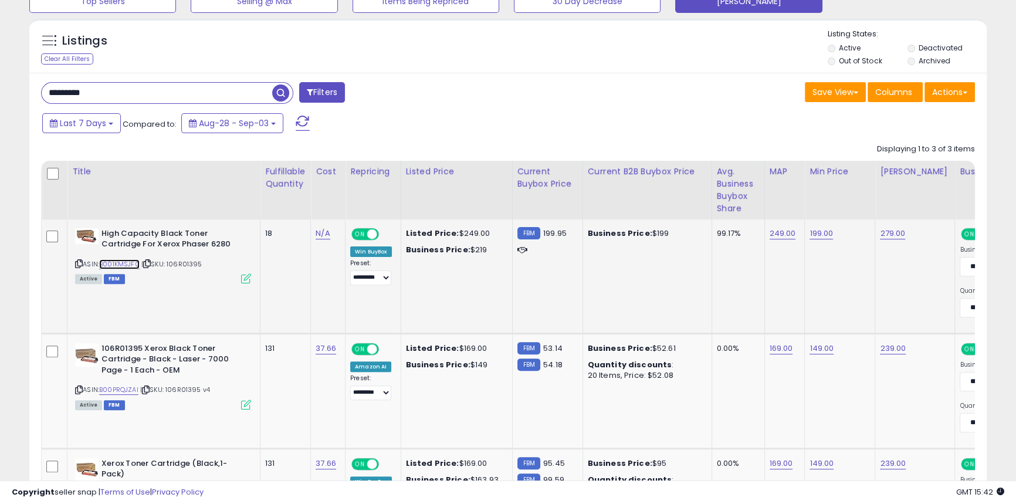
click at [128, 264] on link "B001KMSJF0" at bounding box center [119, 264] width 40 height 10
